Goal: Navigation & Orientation: Go to known website

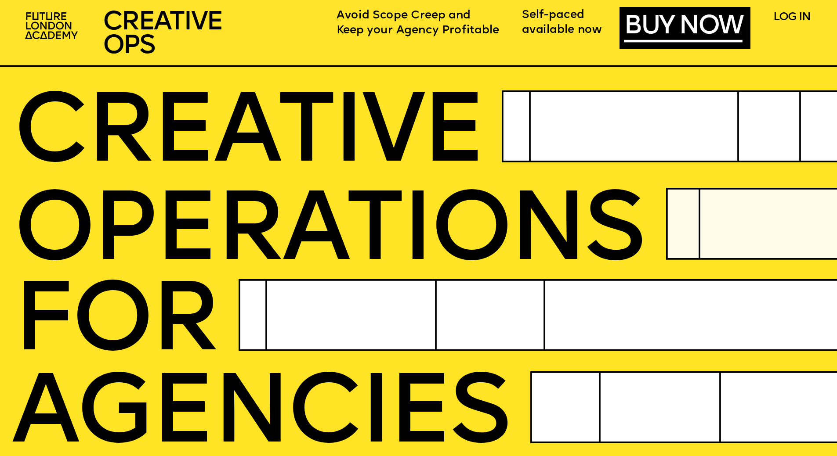
scroll to position [3695, 0]
